Goal: Navigation & Orientation: Go to known website

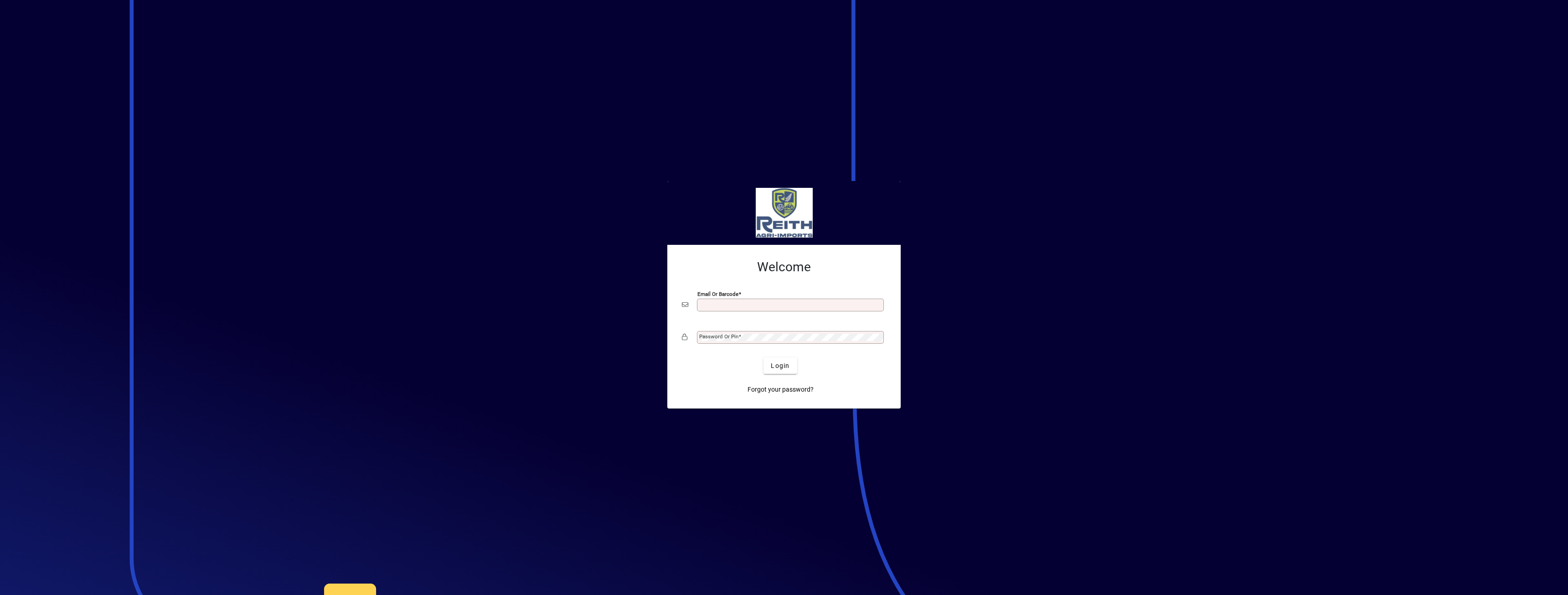
click at [740, 304] on input "Email or Barcode" at bounding box center [791, 305] width 184 height 7
type input "**********"
click at [734, 342] on div "Password or Pin" at bounding box center [790, 337] width 187 height 13
click at [763, 358] on button "Login" at bounding box center [780, 366] width 33 height 16
